Goal: Information Seeking & Learning: Find specific fact

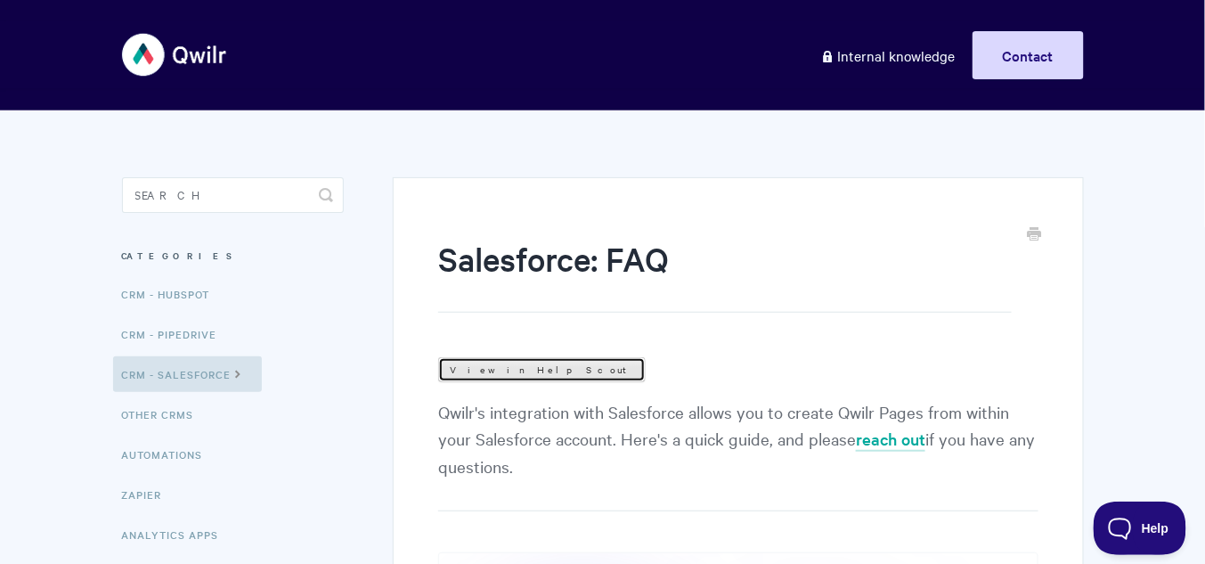
click at [463, 371] on link "View in Help Scout" at bounding box center [542, 369] width 208 height 25
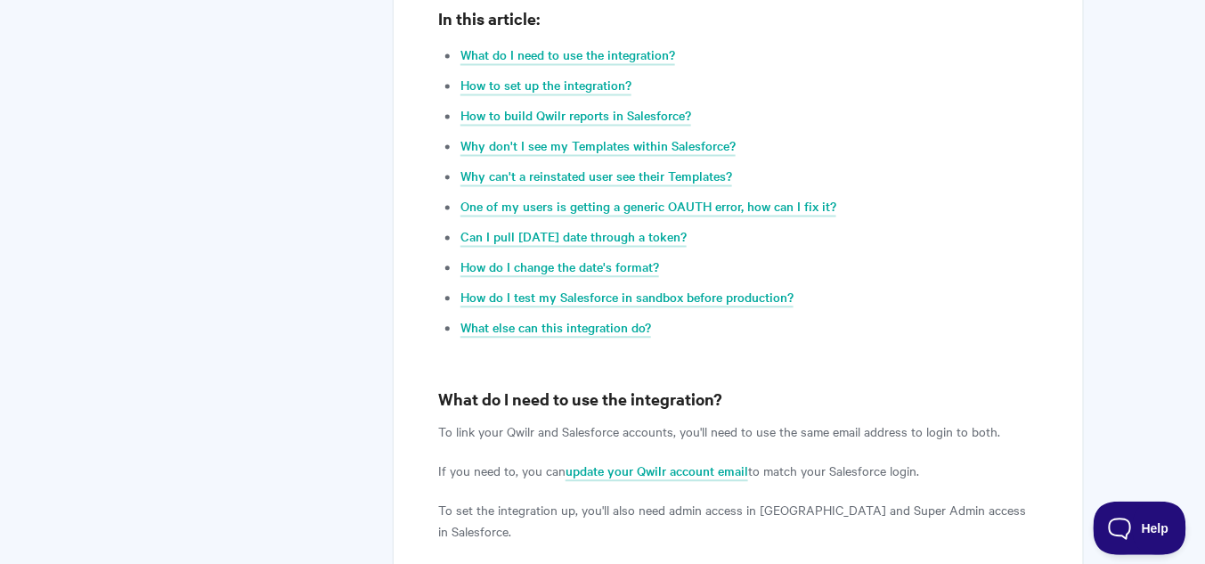
scroll to position [855, 0]
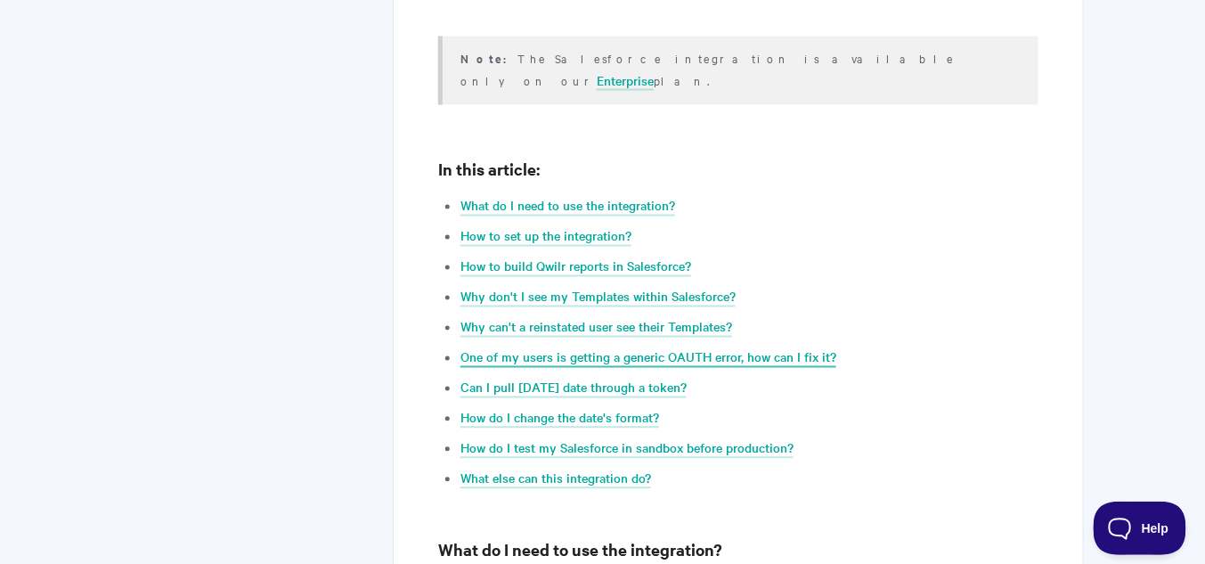
click at [712, 348] on link "One of my users is getting a generic OAUTH error, how can I fix it?" at bounding box center [648, 358] width 376 height 20
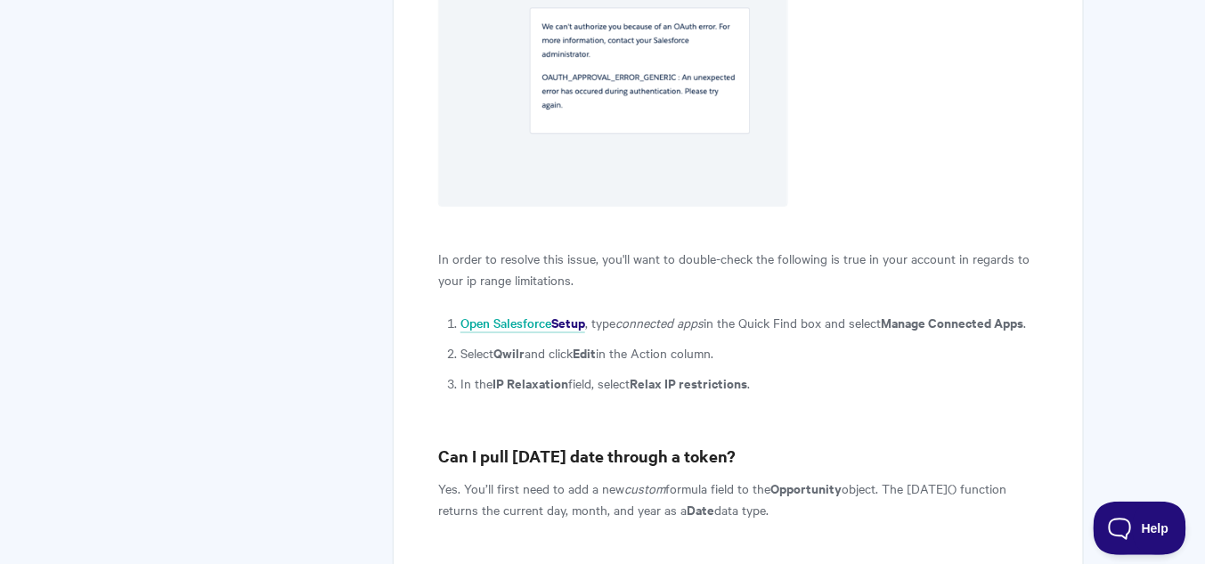
scroll to position [3812, 0]
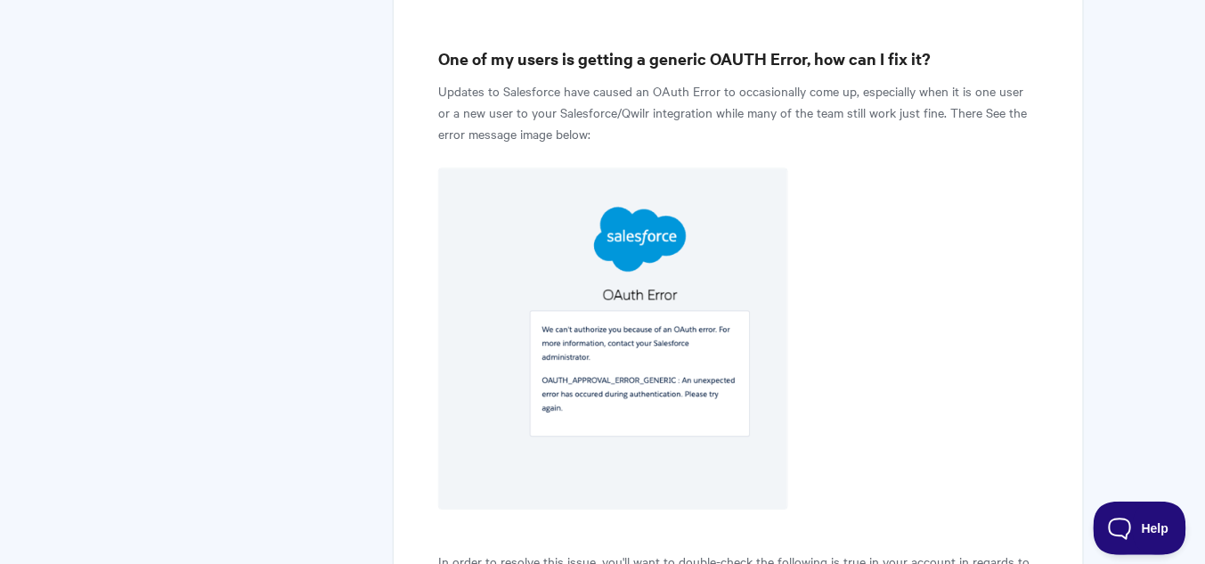
scroll to position [3455, 0]
